Goal: Task Accomplishment & Management: Manage account settings

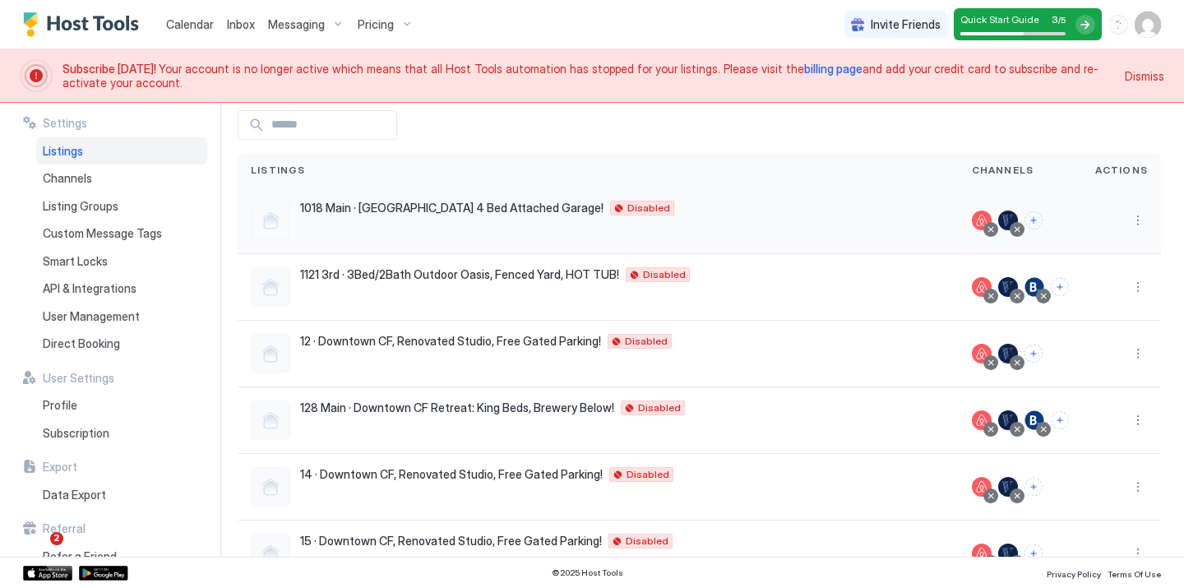
scroll to position [72, 0]
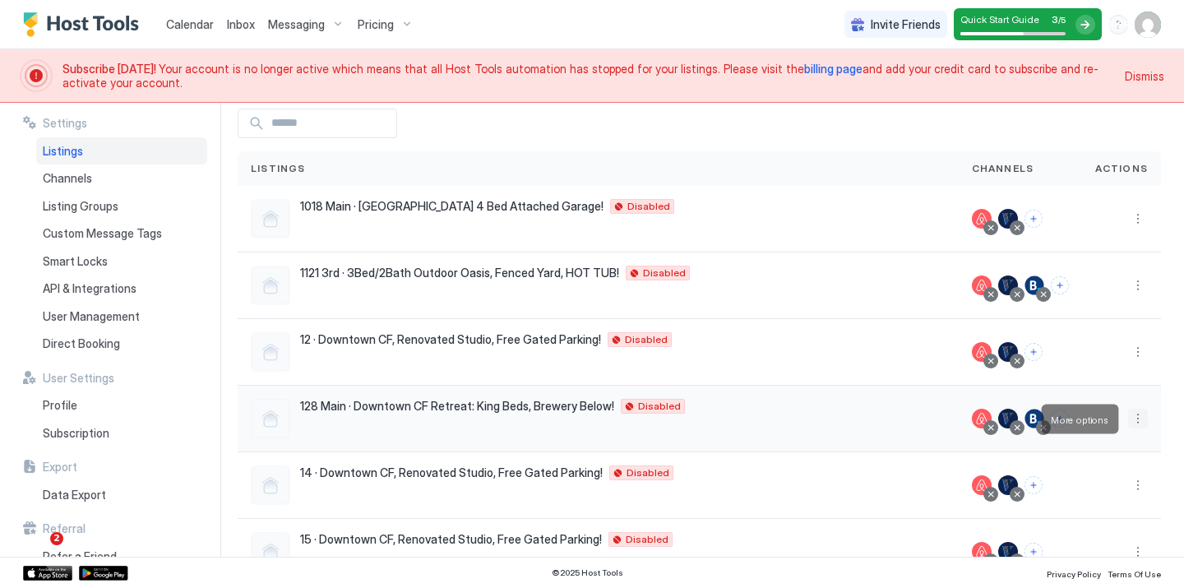
click at [1144, 414] on button "More options" at bounding box center [1138, 419] width 20 height 20
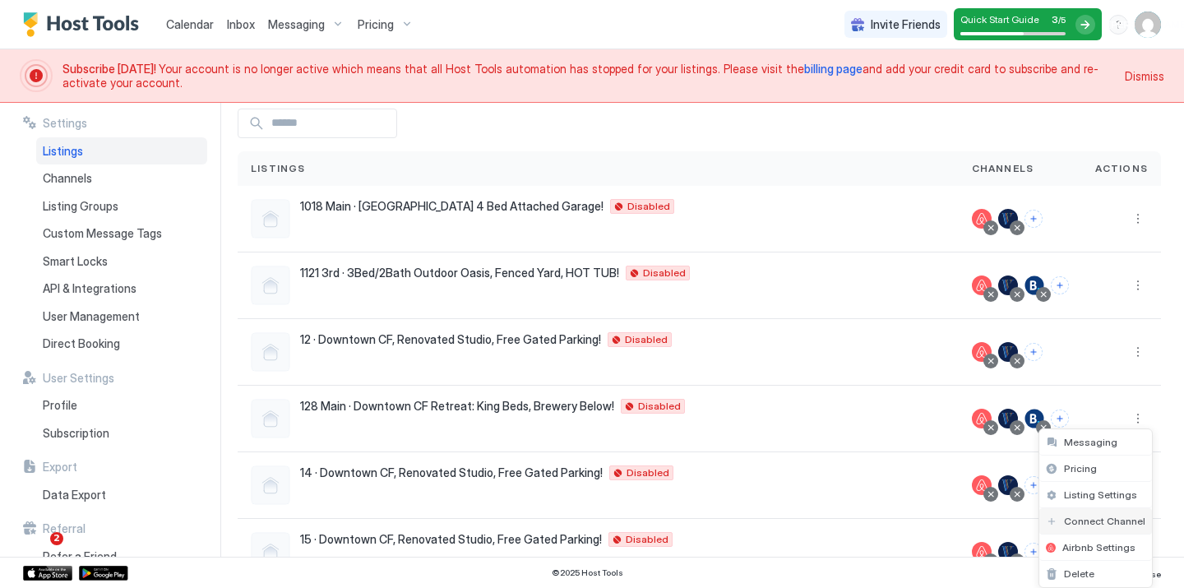
click at [1107, 527] on div "Connect Channel" at bounding box center [1095, 521] width 113 height 26
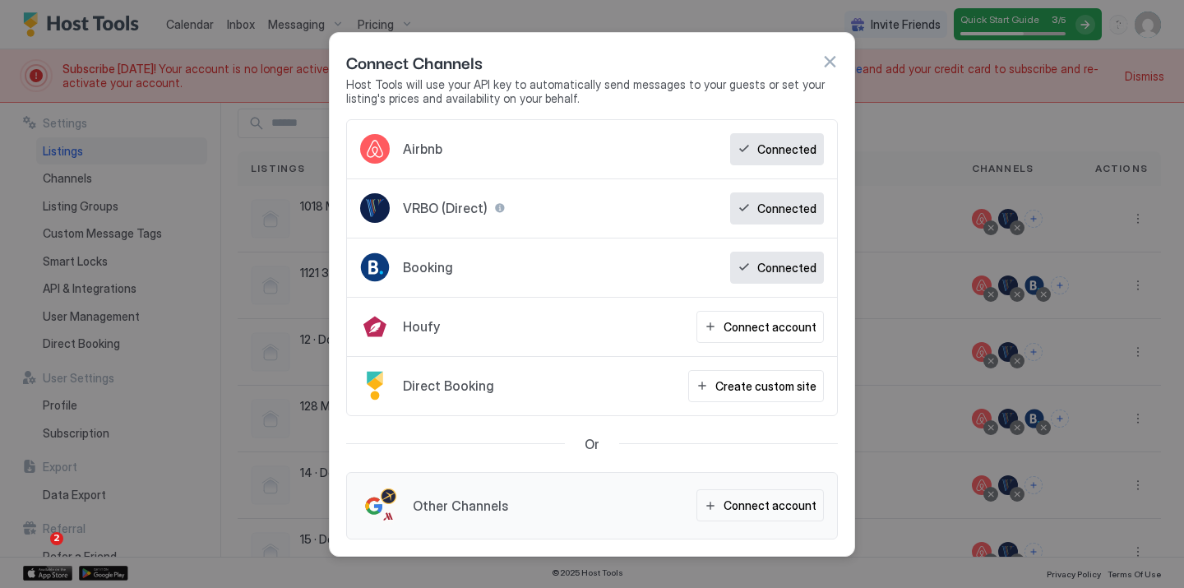
click at [760, 249] on div "Booking Connected" at bounding box center [592, 267] width 490 height 59
click at [759, 260] on div "Connected" at bounding box center [777, 268] width 94 height 32
click at [746, 269] on div "Connected" at bounding box center [777, 268] width 94 height 32
click at [825, 63] on button "button" at bounding box center [829, 61] width 16 height 16
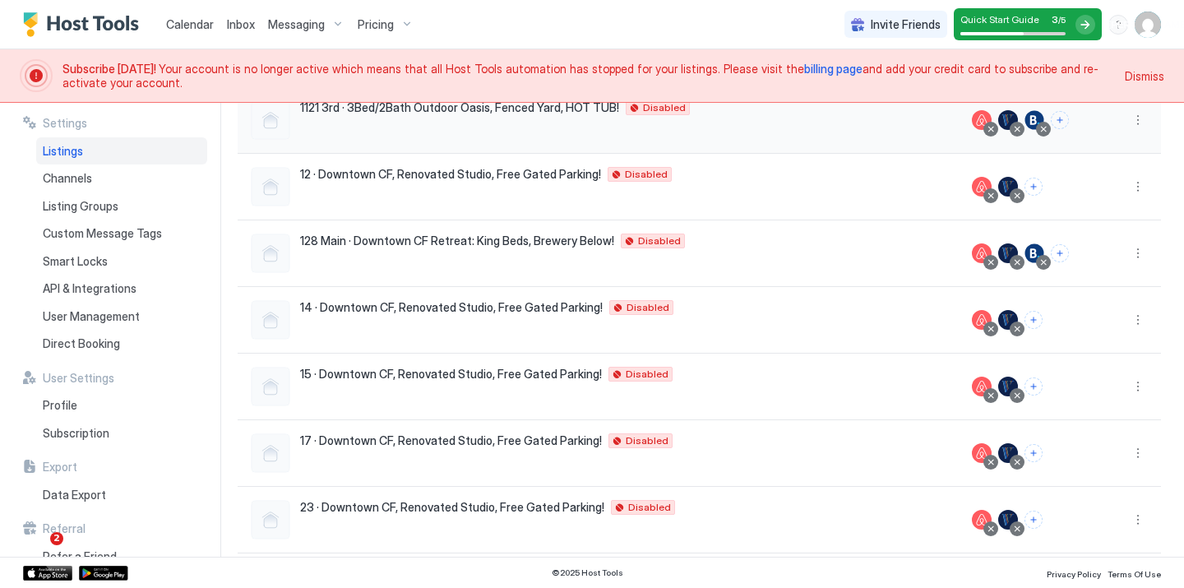
scroll to position [248, 0]
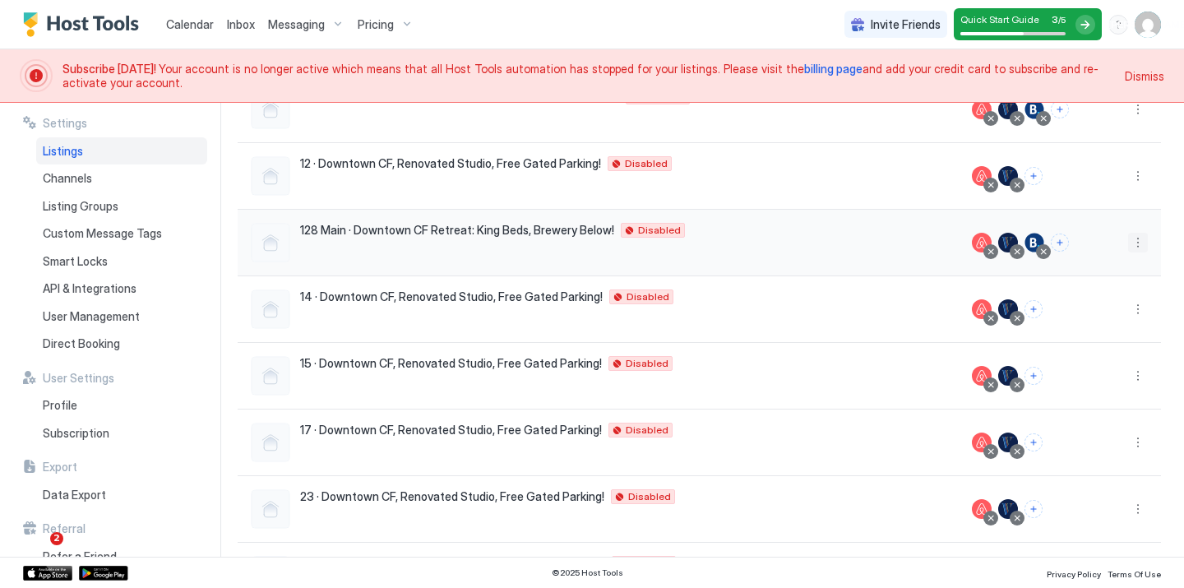
click at [1140, 244] on button "More options" at bounding box center [1138, 243] width 20 height 20
click at [1072, 230] on div at bounding box center [592, 294] width 1184 height 588
click at [797, 262] on div "128 Main · Downtown CF Retreat: King Beds, Brewery Below! [GEOGRAPHIC_DATA] US …" at bounding box center [598, 243] width 721 height 67
click at [1140, 253] on div at bounding box center [1121, 243] width 79 height 67
click at [1138, 242] on button "More options" at bounding box center [1138, 243] width 20 height 20
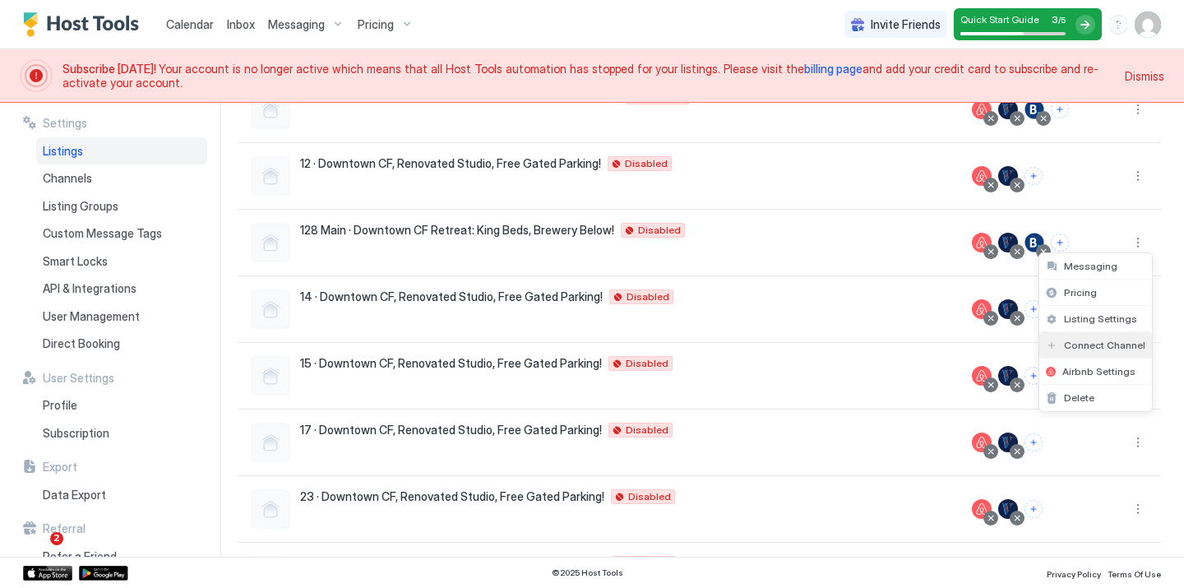
click at [1108, 341] on span "Connect Channel" at bounding box center [1104, 345] width 81 height 12
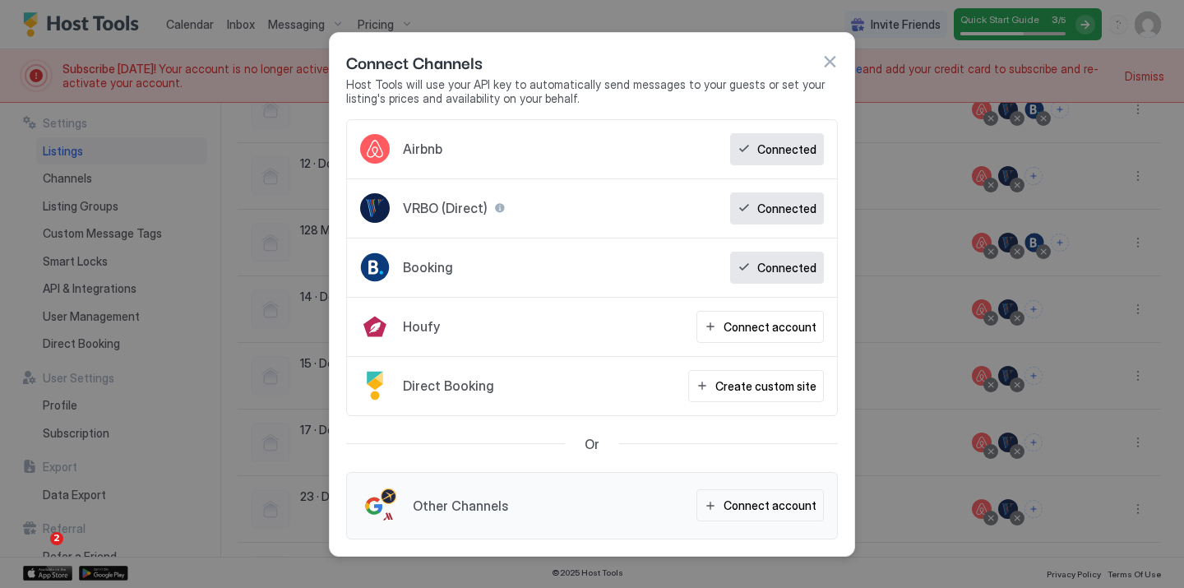
click at [774, 257] on div "Connected" at bounding box center [777, 268] width 94 height 32
click at [760, 275] on div "Connected" at bounding box center [777, 268] width 94 height 32
click at [830, 58] on button "button" at bounding box center [829, 61] width 16 height 16
